Goal: Information Seeking & Learning: Learn about a topic

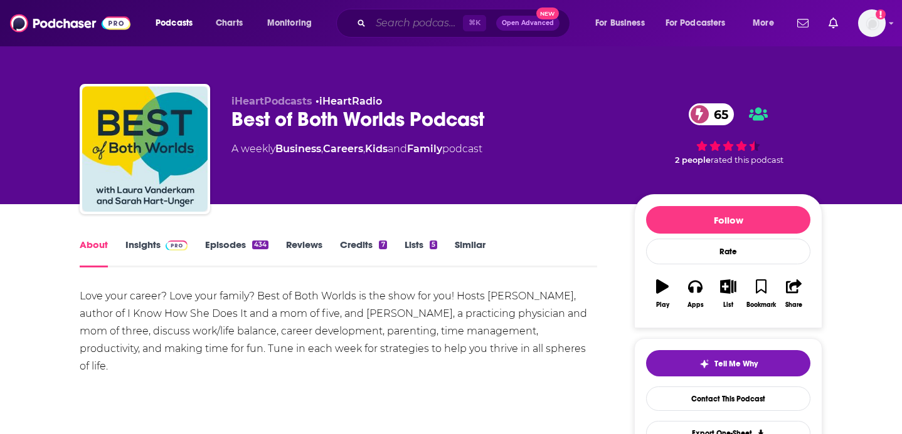
click at [381, 21] on input "Search podcasts, credits, & more..." at bounding box center [417, 23] width 92 height 20
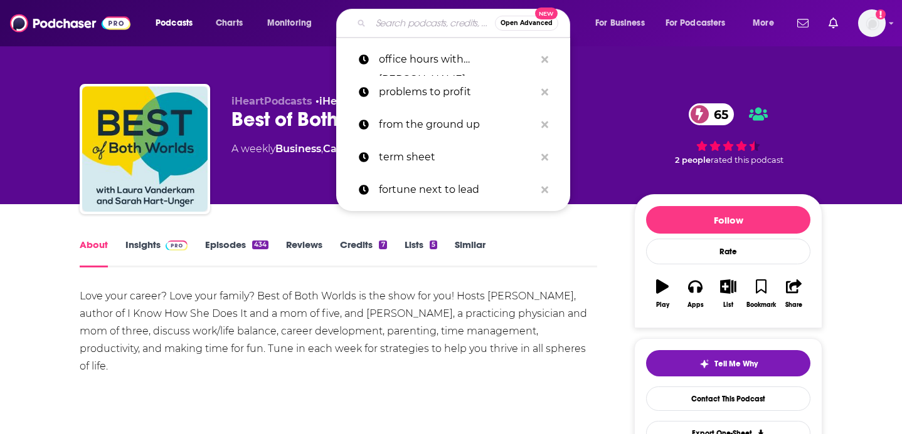
type input "d"
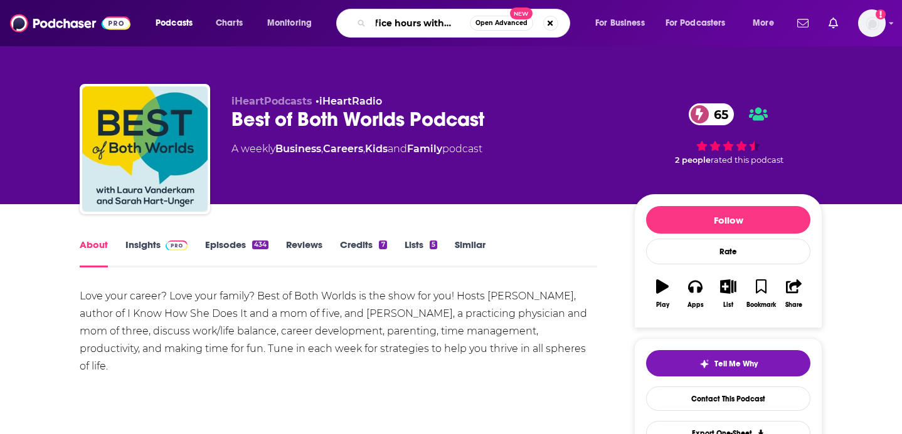
scroll to position [0, 19]
type input "office hours with [PERSON_NAME]"
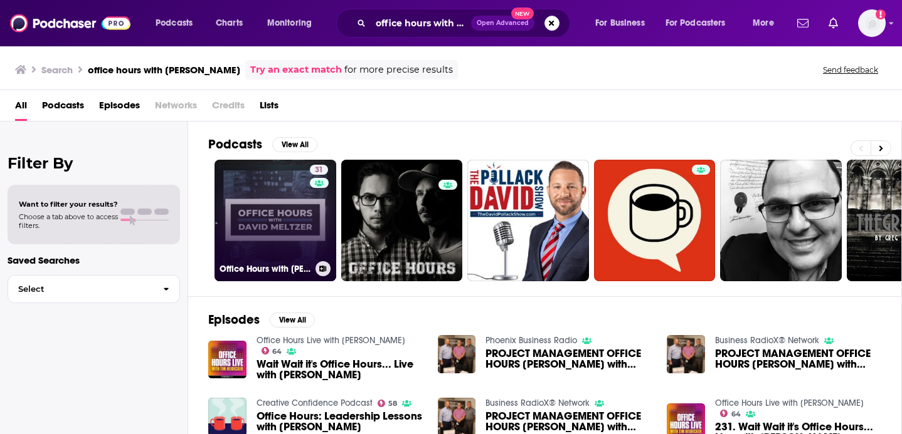
click at [272, 228] on link "31 Office Hours with [PERSON_NAME]" at bounding box center [275, 221] width 122 height 122
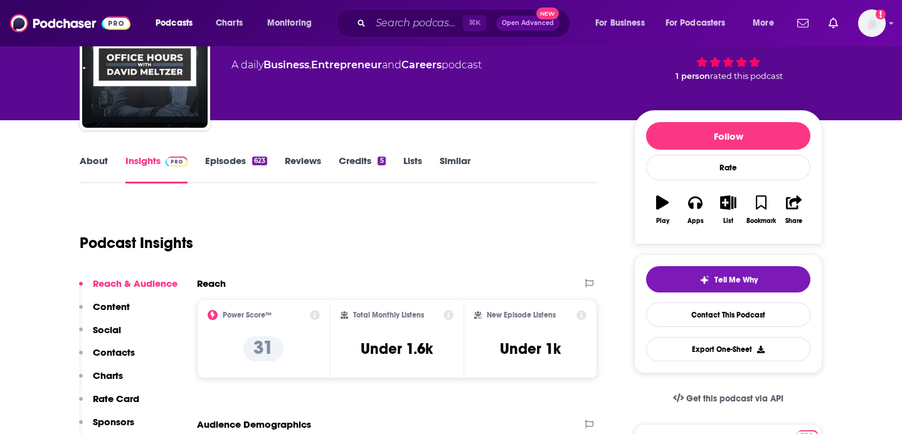
scroll to position [85, 0]
